Goal: Find specific page/section: Find specific page/section

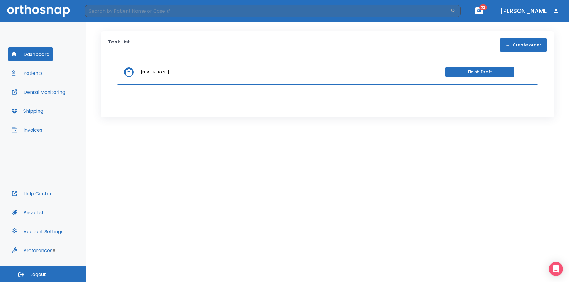
click at [558, 15] on button "[PERSON_NAME]" at bounding box center [530, 11] width 64 height 11
click at [551, 11] on button "[PERSON_NAME]" at bounding box center [530, 11] width 64 height 11
drag, startPoint x: 518, startPoint y: 13, endPoint x: 504, endPoint y: 12, distance: 13.6
click at [517, 13] on button "[PERSON_NAME]" at bounding box center [530, 11] width 64 height 11
click at [503, 11] on header "​ 32 [PERSON_NAME]" at bounding box center [284, 11] width 569 height 22
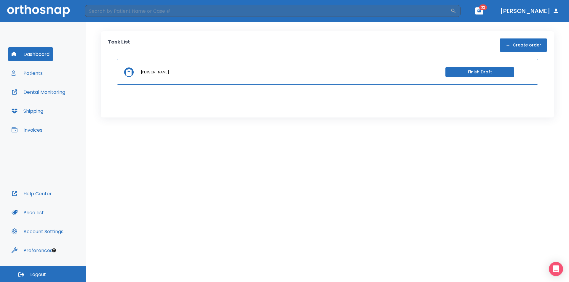
click at [481, 11] on icon "button" at bounding box center [479, 10] width 4 height 3
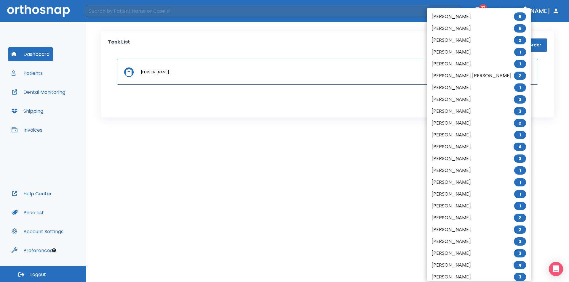
drag, startPoint x: 160, startPoint y: 175, endPoint x: 216, endPoint y: 177, distance: 56.0
click at [161, 175] on div at bounding box center [284, 141] width 569 height 282
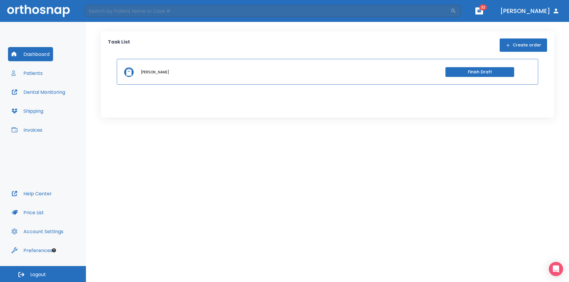
click at [15, 50] on button "Dashboard" at bounding box center [30, 54] width 45 height 14
click at [31, 76] on button "Patients" at bounding box center [27, 73] width 38 height 14
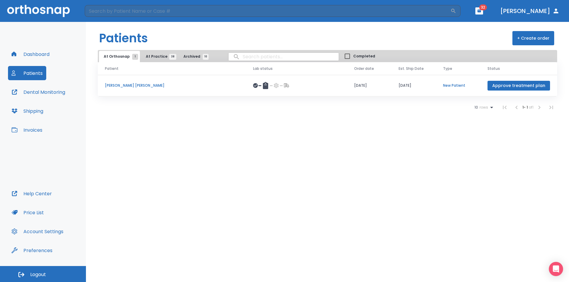
click at [39, 98] on button "Dental Monitoring" at bounding box center [38, 92] width 61 height 14
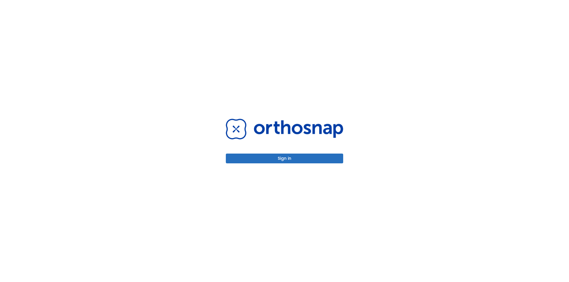
click at [295, 159] on button "Sign in" at bounding box center [284, 159] width 117 height 10
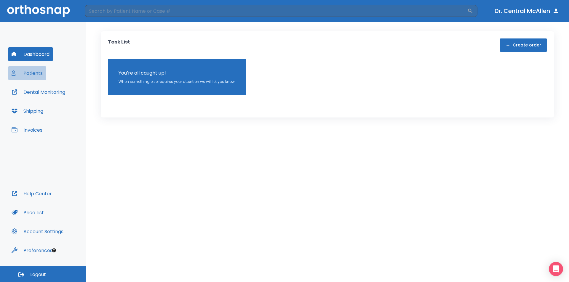
click at [19, 73] on button "Patients" at bounding box center [27, 73] width 38 height 14
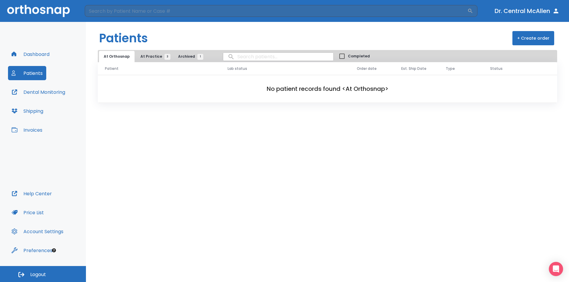
click at [159, 56] on span "At Practice 3" at bounding box center [153, 56] width 27 height 5
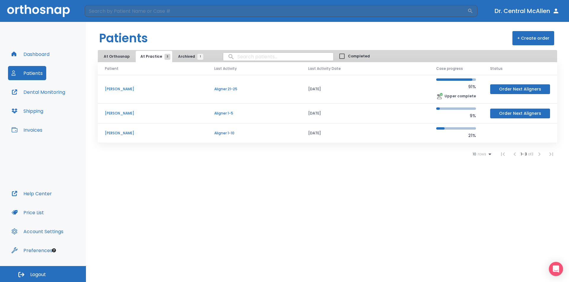
click at [20, 127] on button "Invoices" at bounding box center [27, 130] width 38 height 14
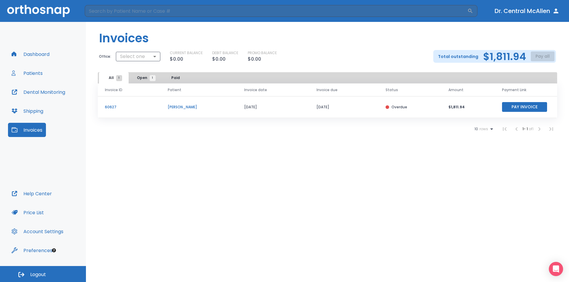
click at [39, 113] on button "Shipping" at bounding box center [27, 111] width 39 height 14
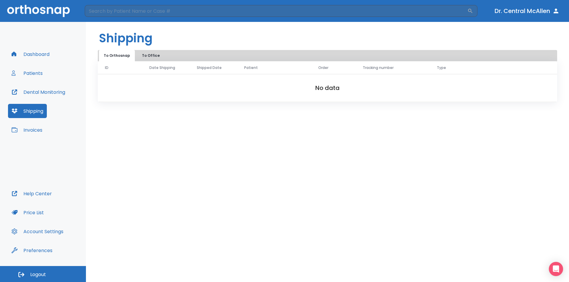
click at [43, 96] on button "Dental Monitoring" at bounding box center [38, 92] width 61 height 14
click at [32, 128] on button "Invoices" at bounding box center [27, 130] width 38 height 14
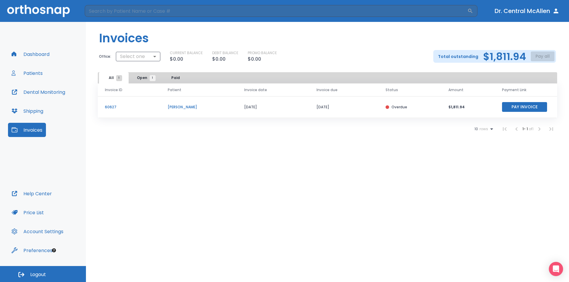
click at [29, 72] on button "Patients" at bounding box center [27, 73] width 38 height 14
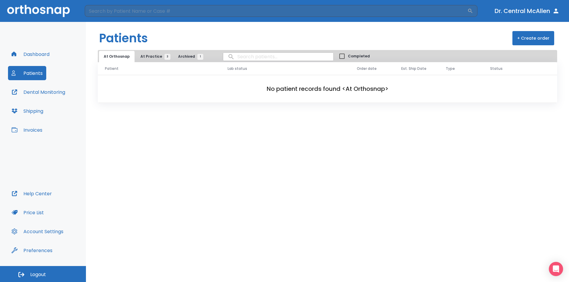
click at [168, 60] on button "At Practice 3" at bounding box center [154, 56] width 36 height 11
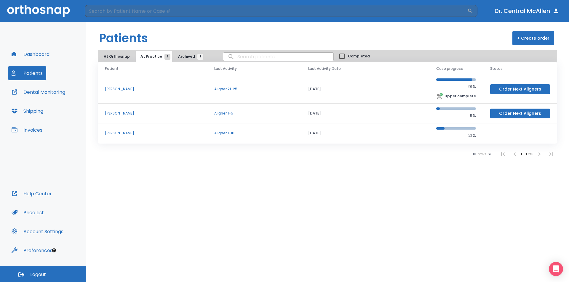
click at [178, 59] on span "Archived 1" at bounding box center [189, 56] width 22 height 5
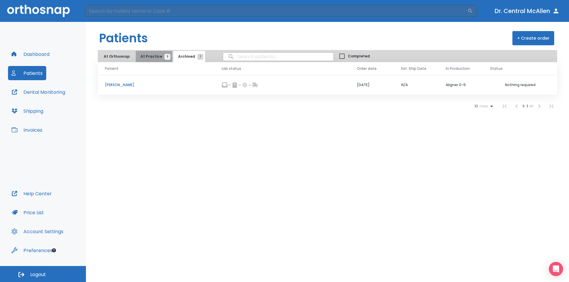
click at [152, 57] on span "At Practice 3" at bounding box center [153, 56] width 27 height 5
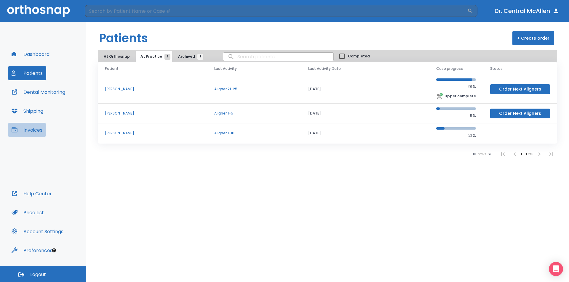
click at [40, 132] on button "Invoices" at bounding box center [27, 130] width 38 height 14
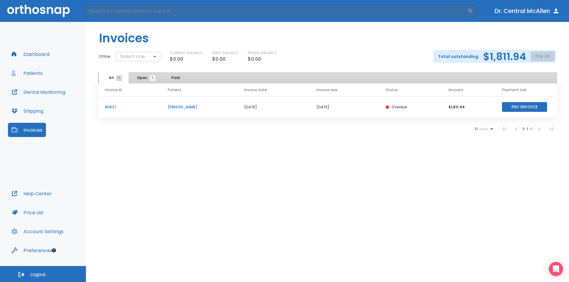
click at [148, 60] on body "​ Dr. Central McAllen Dashboard Patients Dental Monitoring Shipping Invoices He…" at bounding box center [284, 141] width 569 height 282
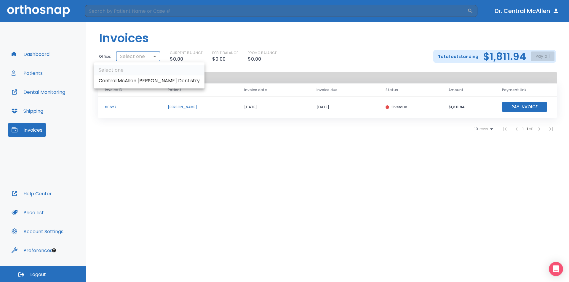
click at [145, 70] on ul "Select one Central McAllen [PERSON_NAME] Dentistry" at bounding box center [149, 76] width 111 height 26
click at [146, 77] on li "Central McAllen [PERSON_NAME] Dentistry" at bounding box center [149, 81] width 111 height 11
type input "3137"
